Goal: Task Accomplishment & Management: Manage account settings

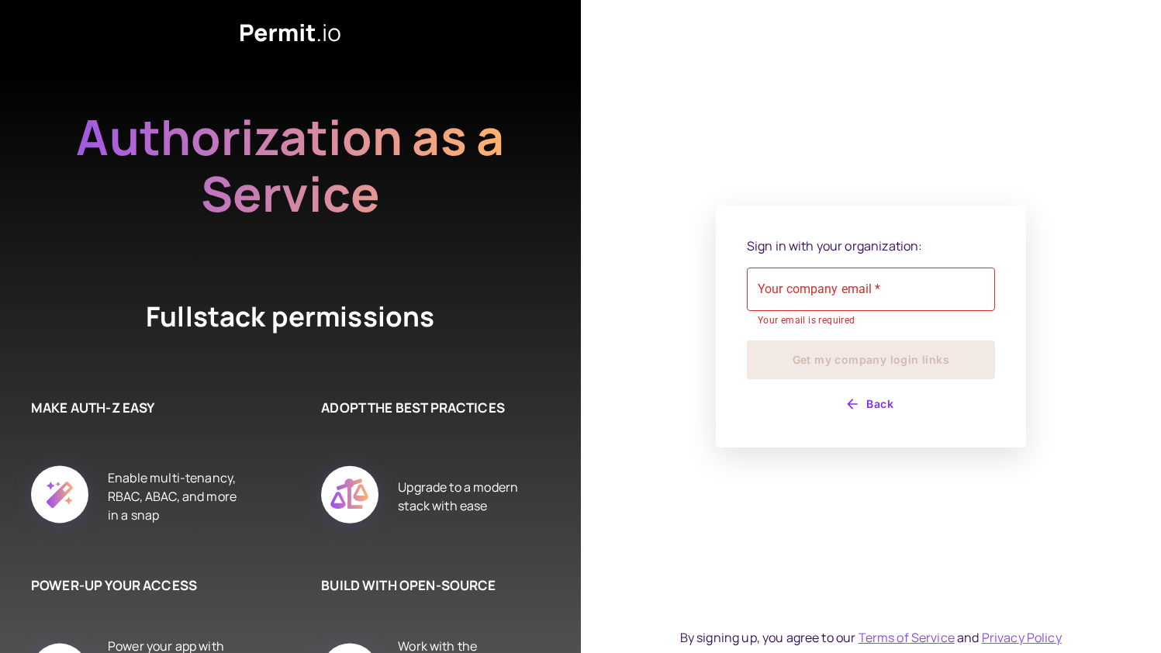
click at [826, 305] on div "Your company email   * Your company email   * Your email is required" at bounding box center [871, 297] width 248 height 61
click at [789, 290] on input "Your company email   *" at bounding box center [871, 288] width 248 height 43
type input "**********"
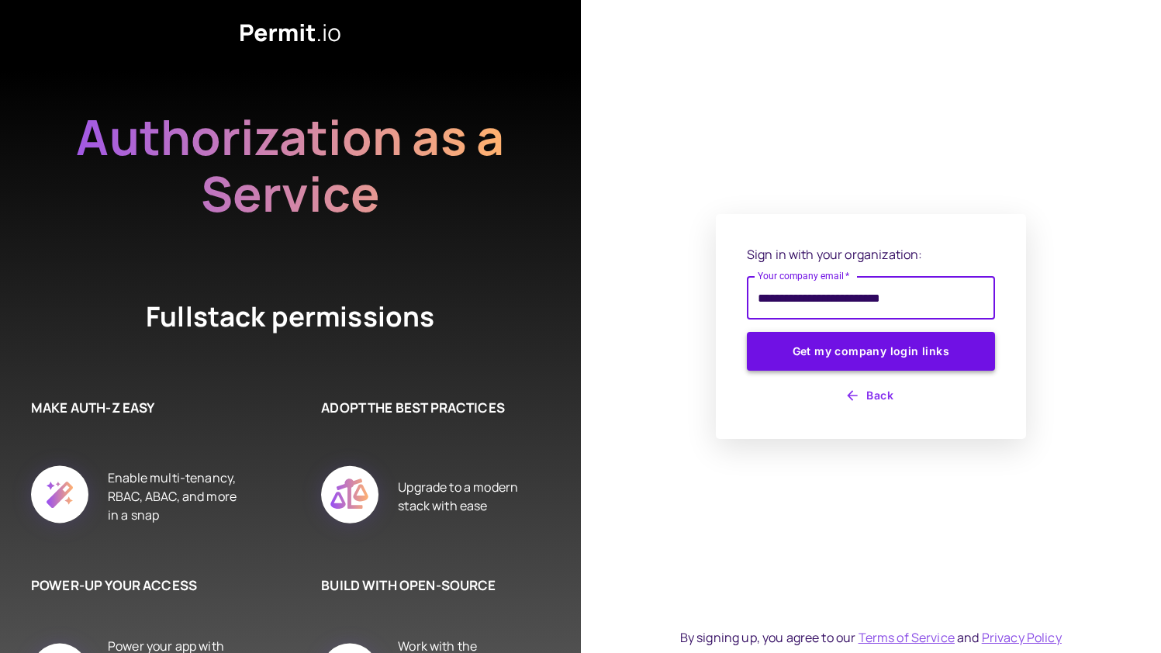
click at [850, 358] on button "Get my company login links" at bounding box center [871, 351] width 248 height 39
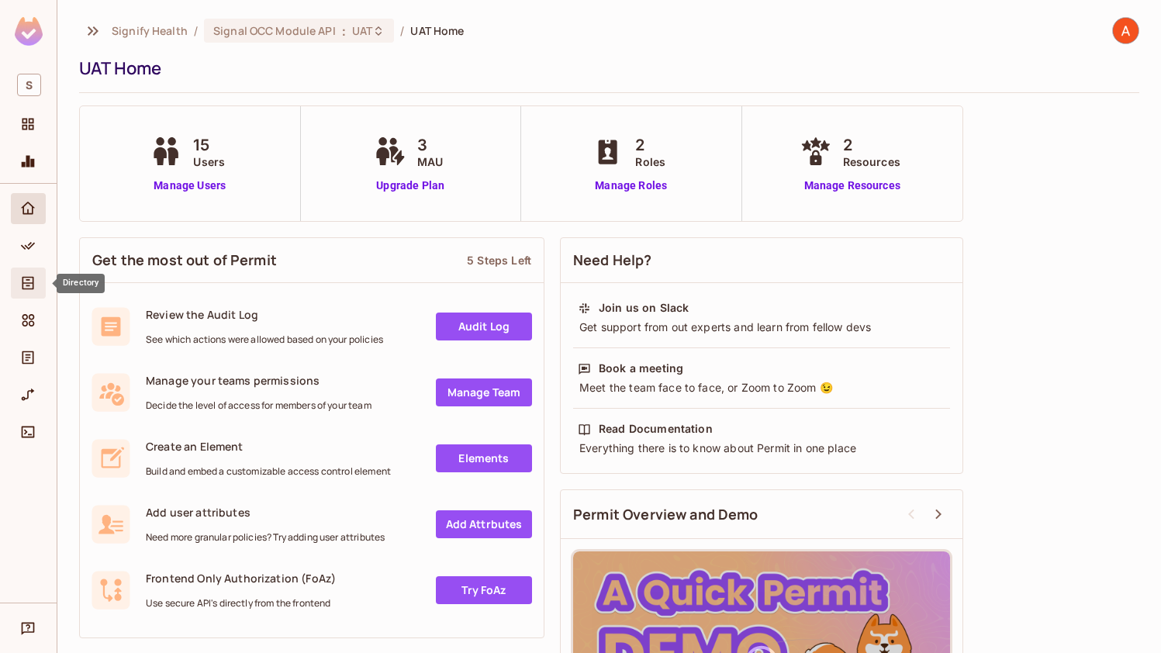
click at [29, 285] on icon "Directory" at bounding box center [28, 283] width 12 height 13
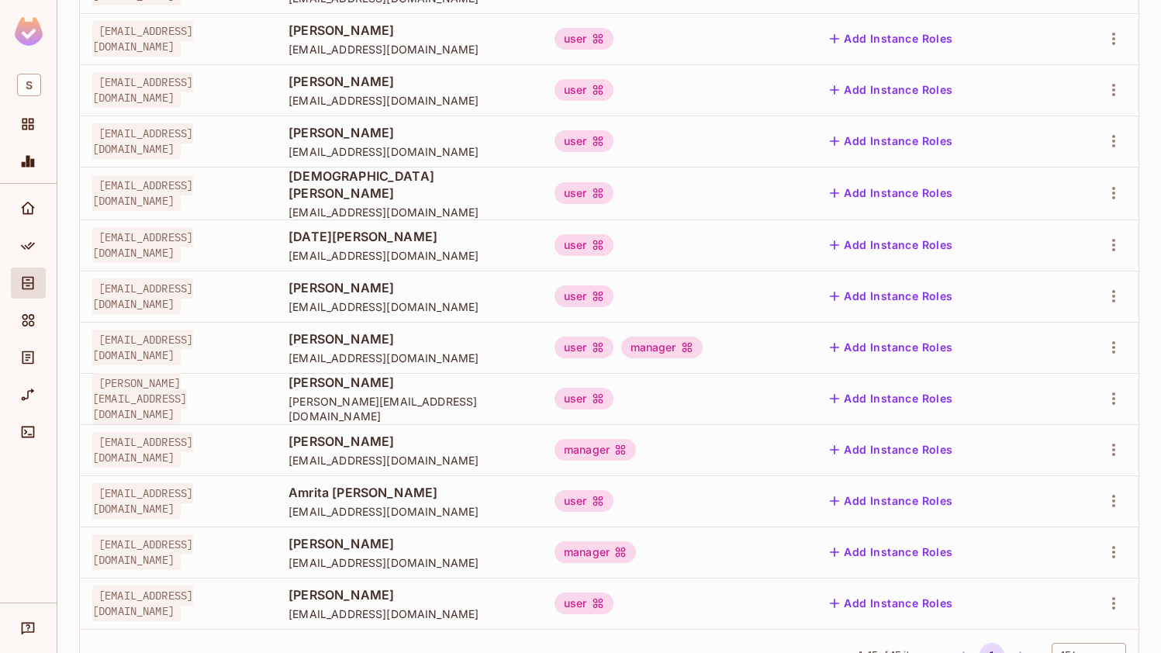
scroll to position [405, 0]
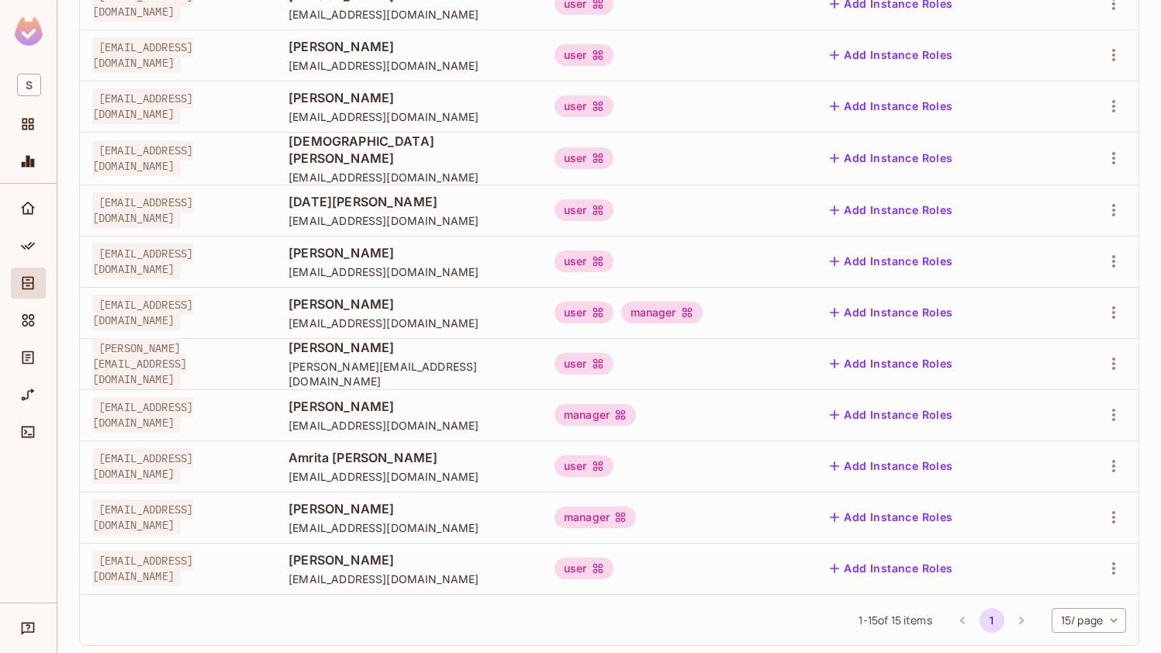
click at [736, 573] on div "user" at bounding box center [676, 568] width 244 height 22
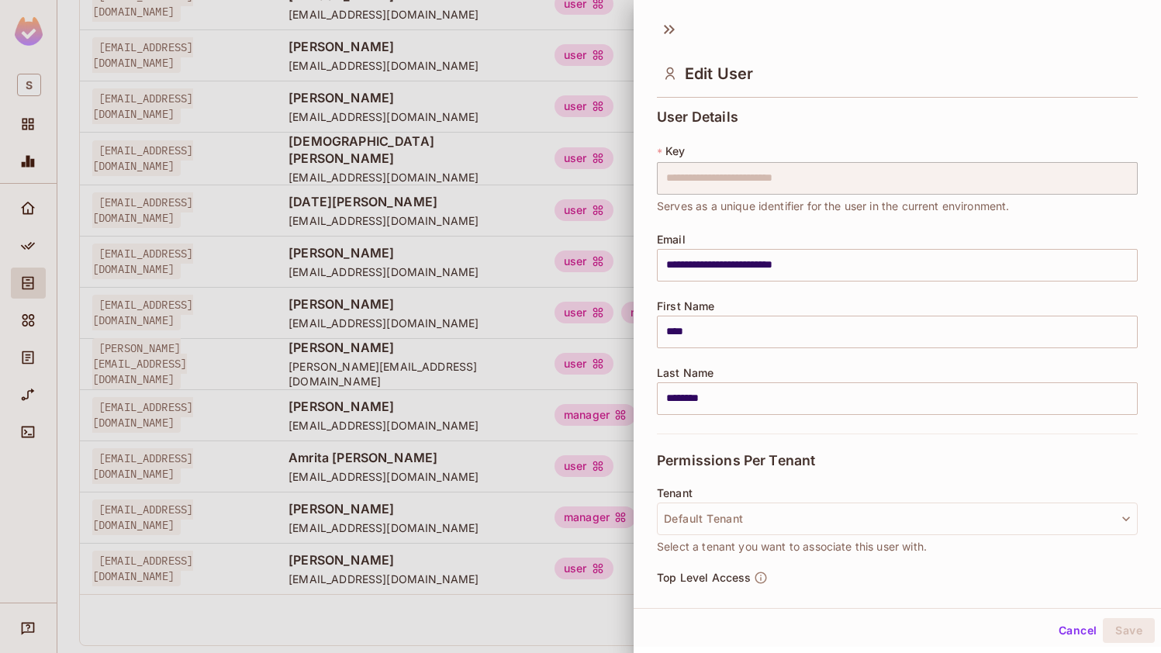
click at [705, 571] on span "Top Level Access" at bounding box center [704, 577] width 94 height 12
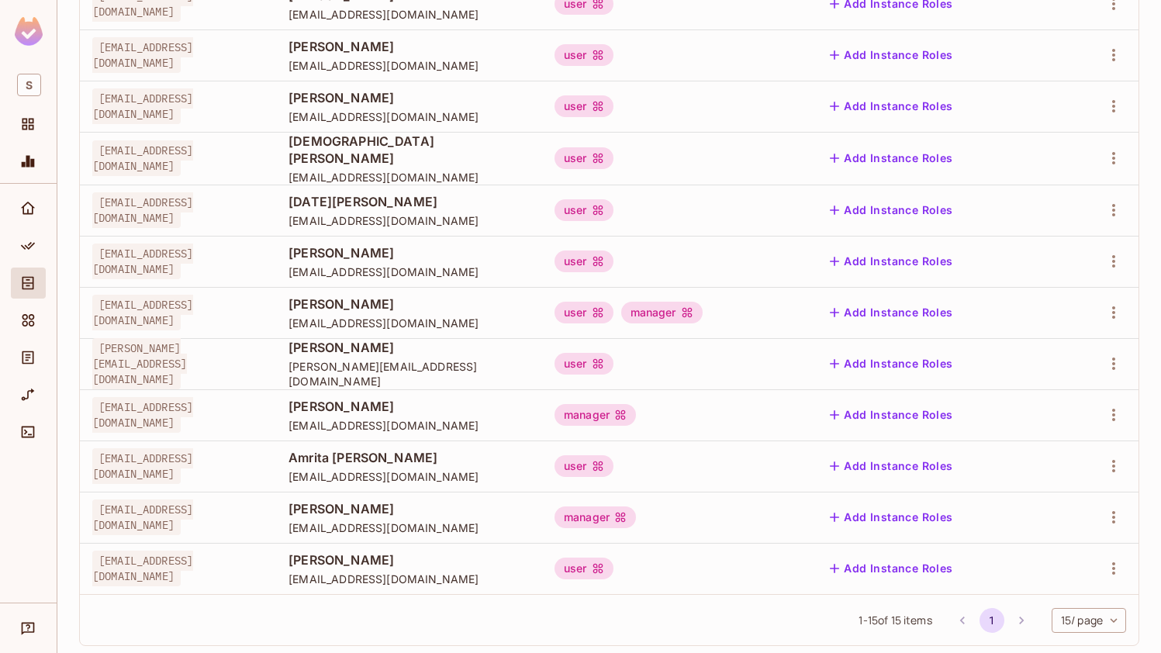
click at [798, 308] on div "user manager" at bounding box center [676, 313] width 244 height 22
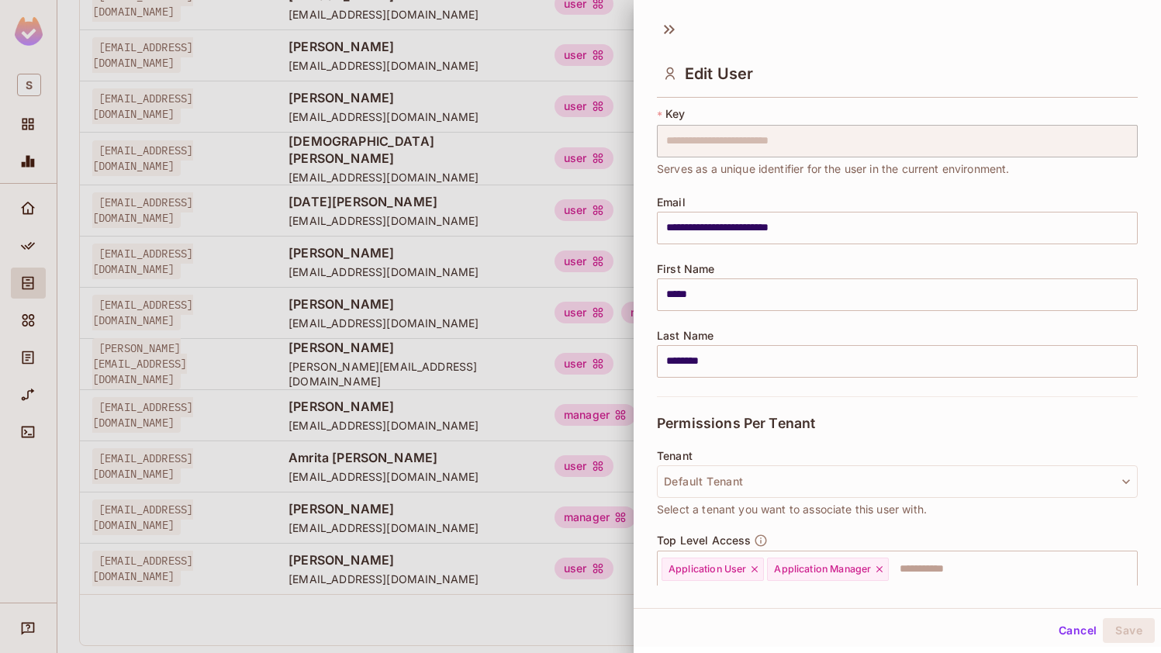
scroll to position [185, 0]
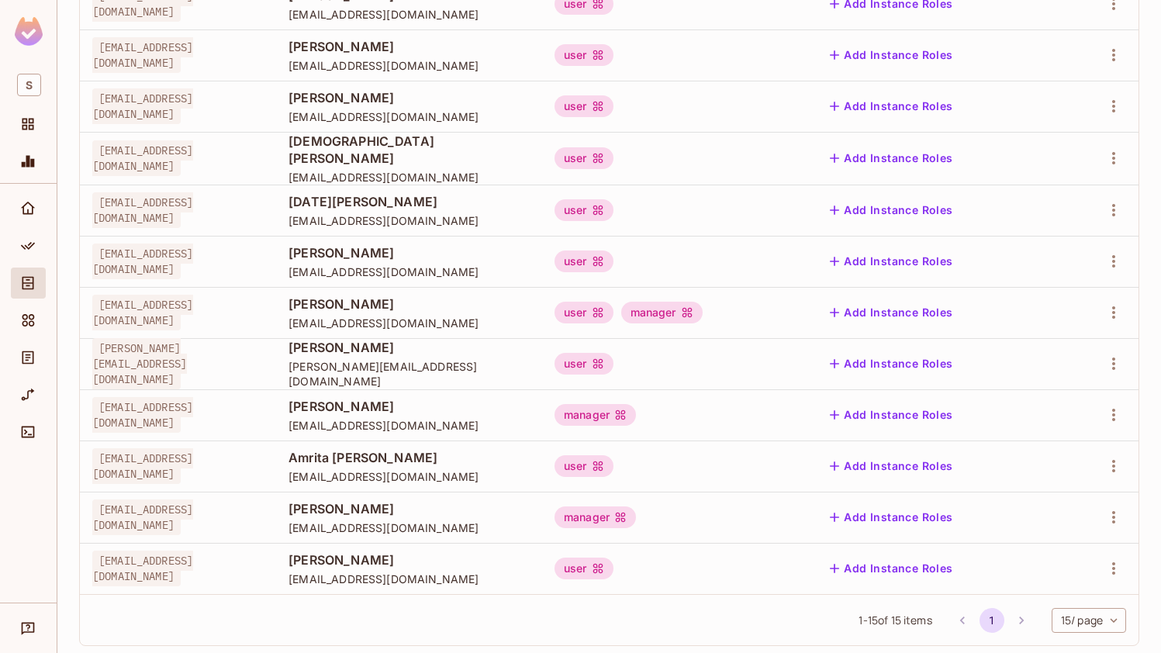
click at [787, 565] on div "user" at bounding box center [676, 568] width 244 height 22
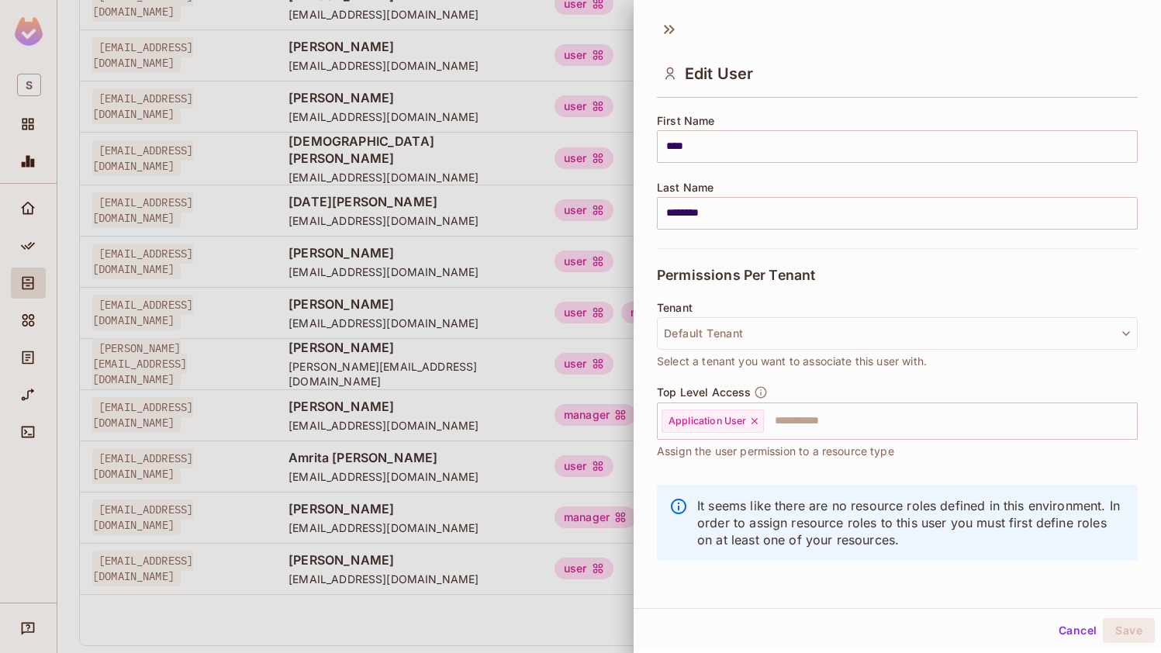
scroll to position [2, 0]
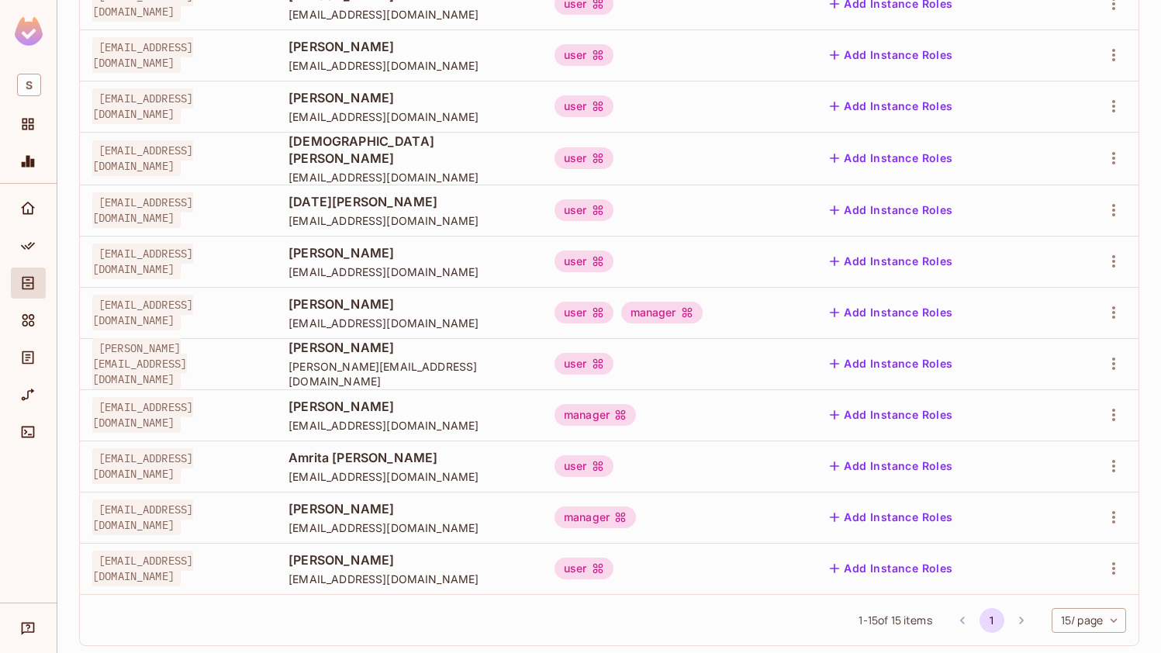
click at [750, 457] on div "user" at bounding box center [676, 466] width 244 height 22
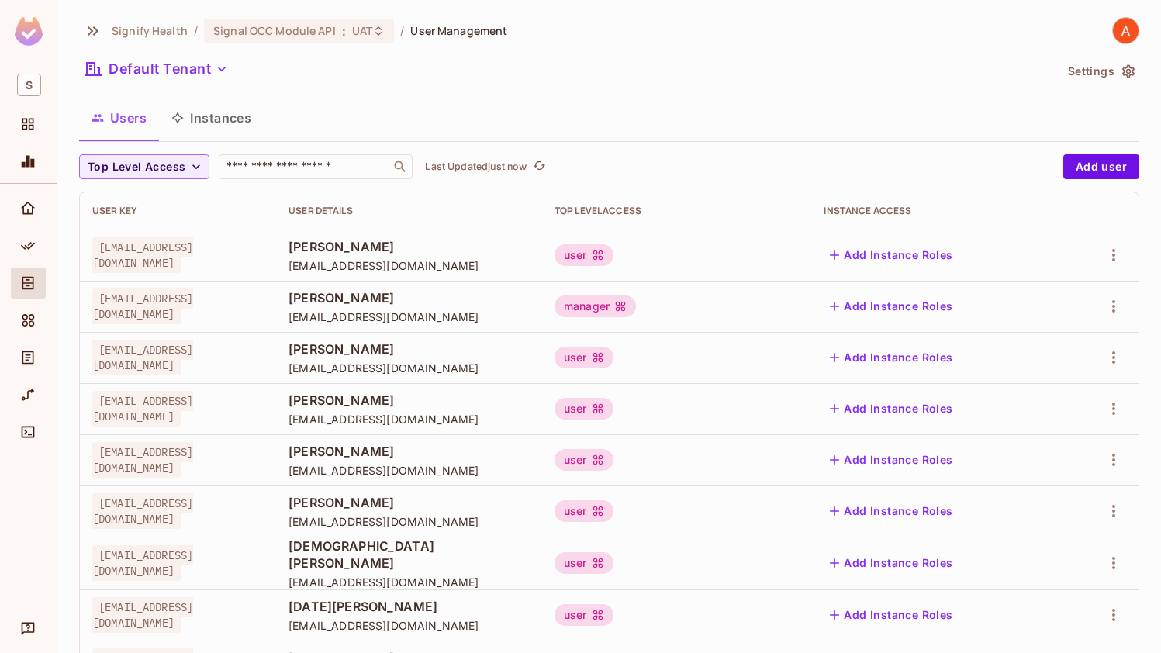
scroll to position [430, 0]
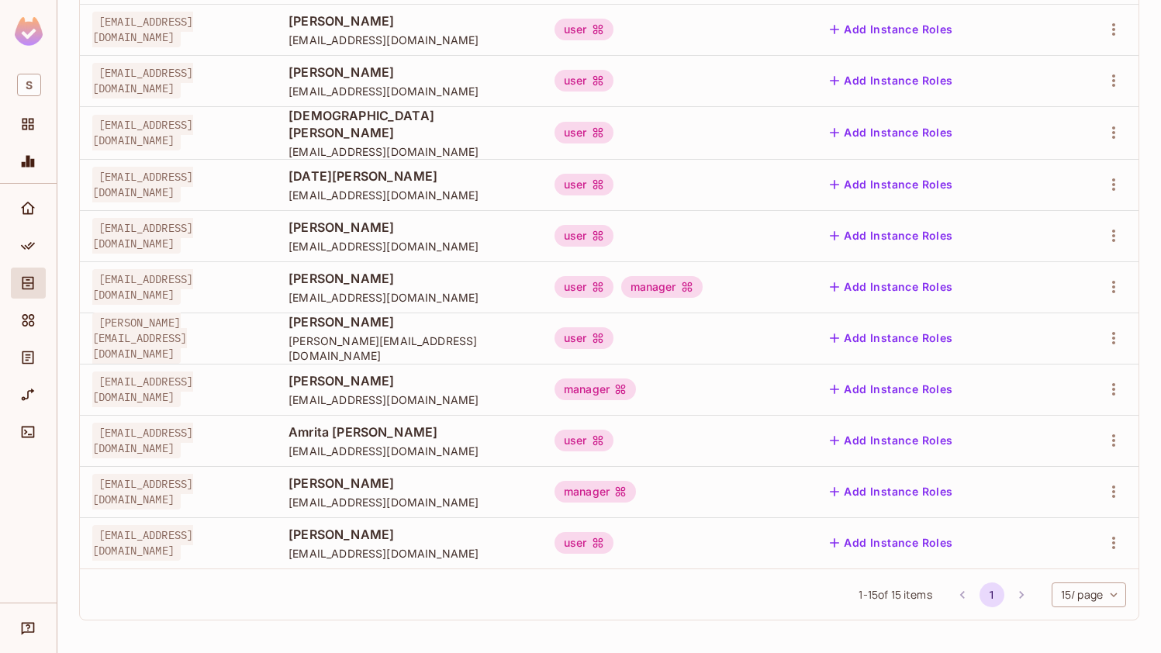
click at [720, 547] on div "user" at bounding box center [676, 543] width 244 height 22
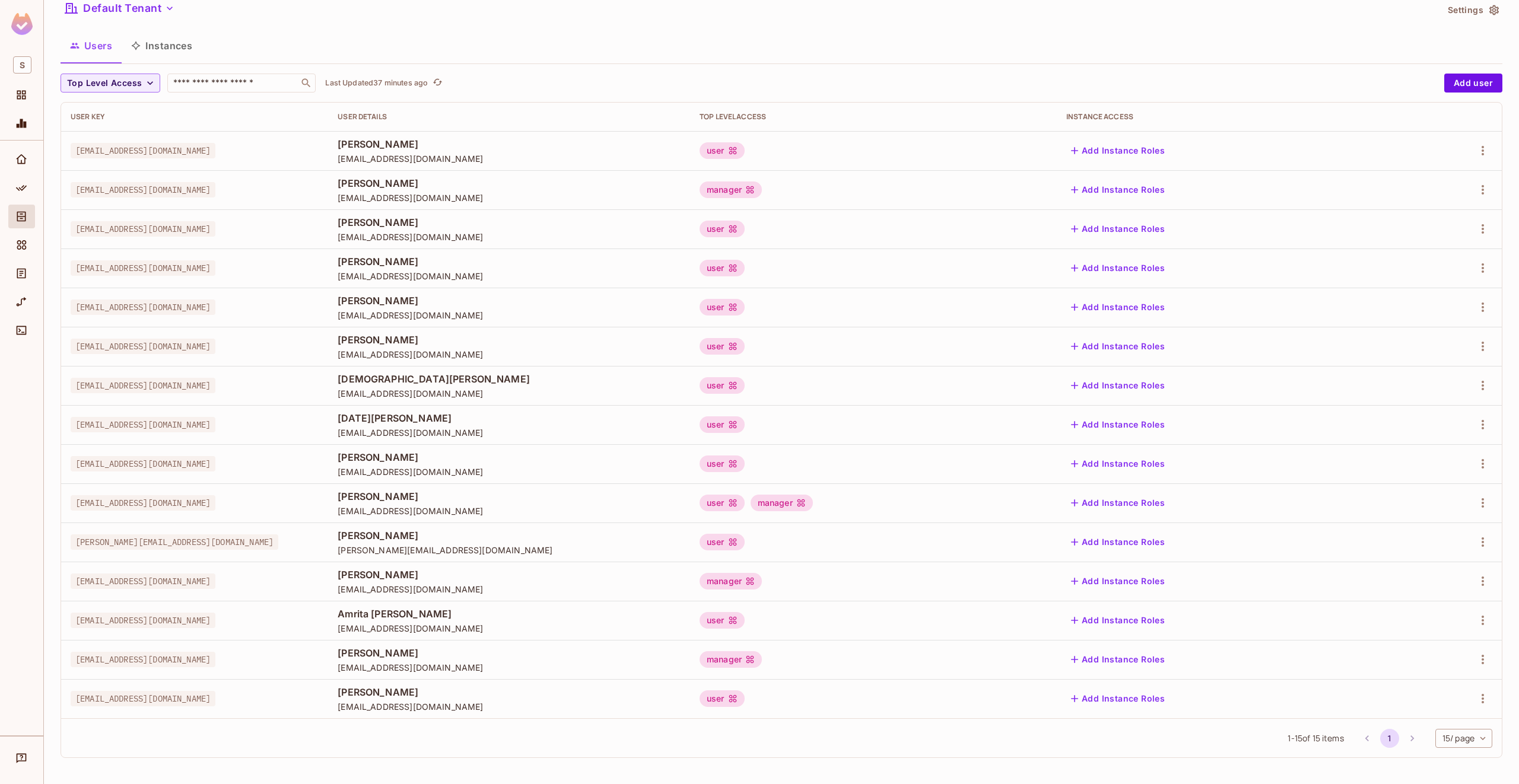
scroll to position [0, 0]
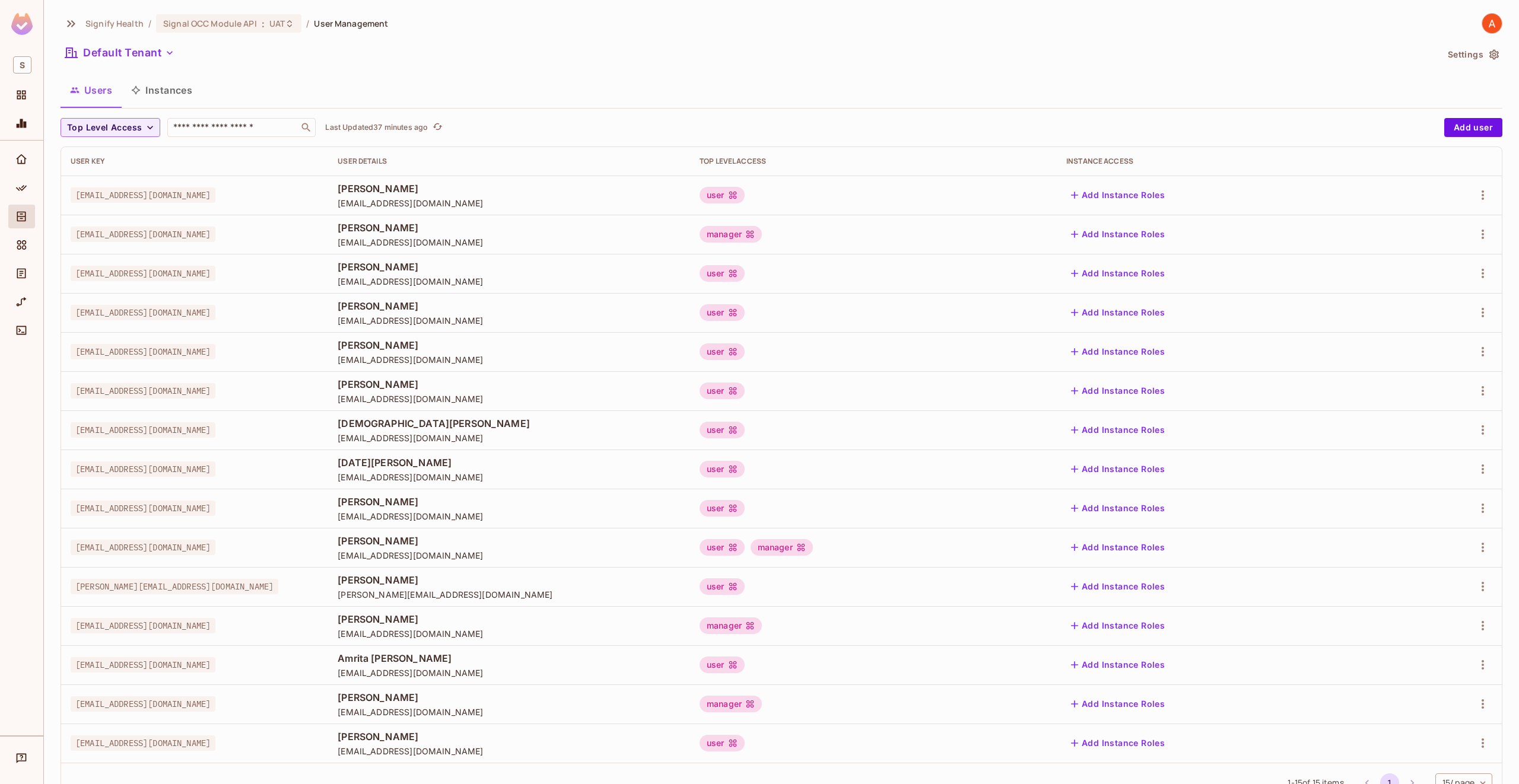
click at [229, 34] on div "Signify Health / Signal OCC Module API : UAT / User Management Default Tenant S…" at bounding box center [781, 412] width 1442 height 799
click at [233, 29] on div "Signal OCC Module API : UAT" at bounding box center [229, 24] width 145 height 18
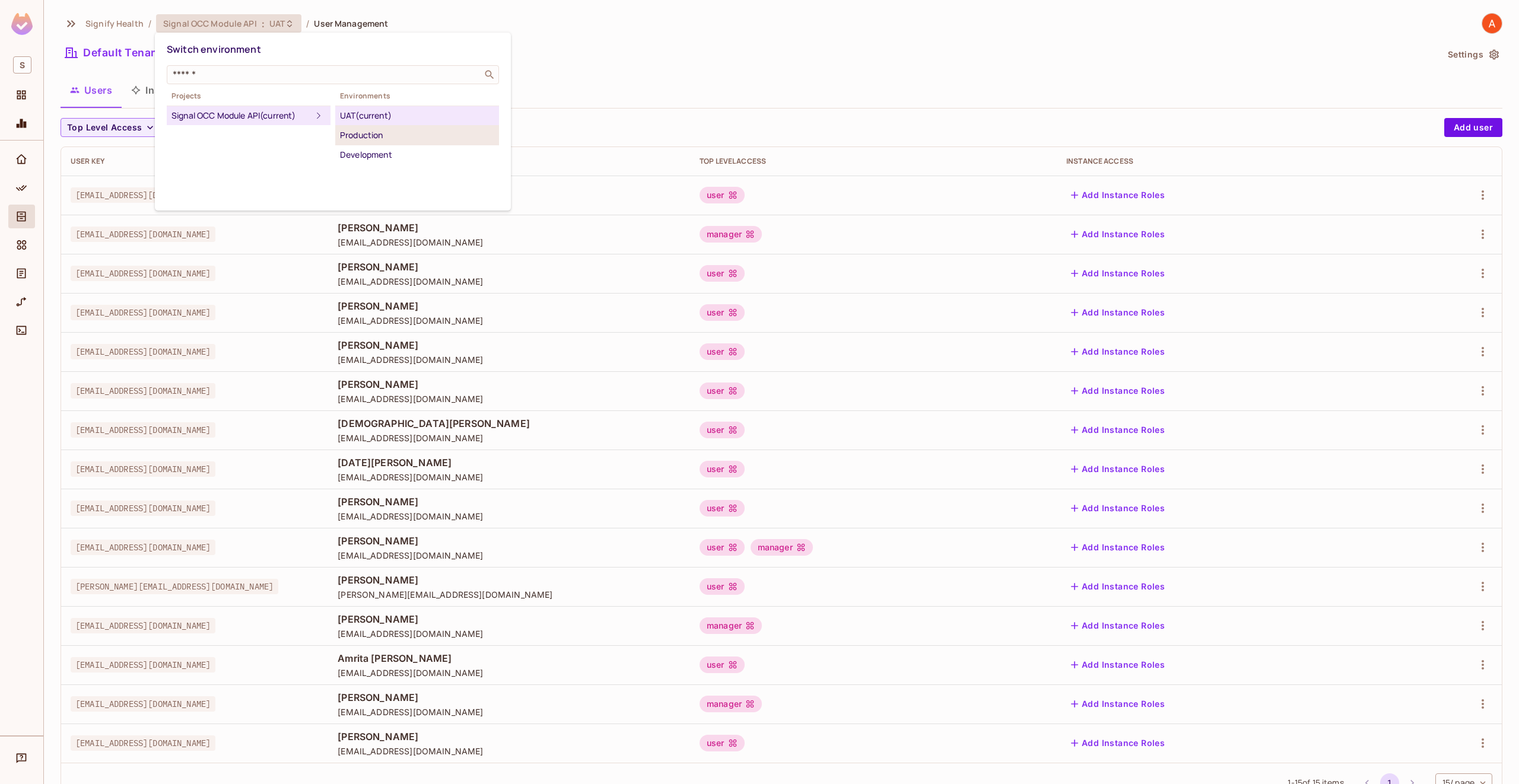
click at [368, 138] on div "Production" at bounding box center [417, 135] width 155 height 15
